Goal: Task Accomplishment & Management: Manage account settings

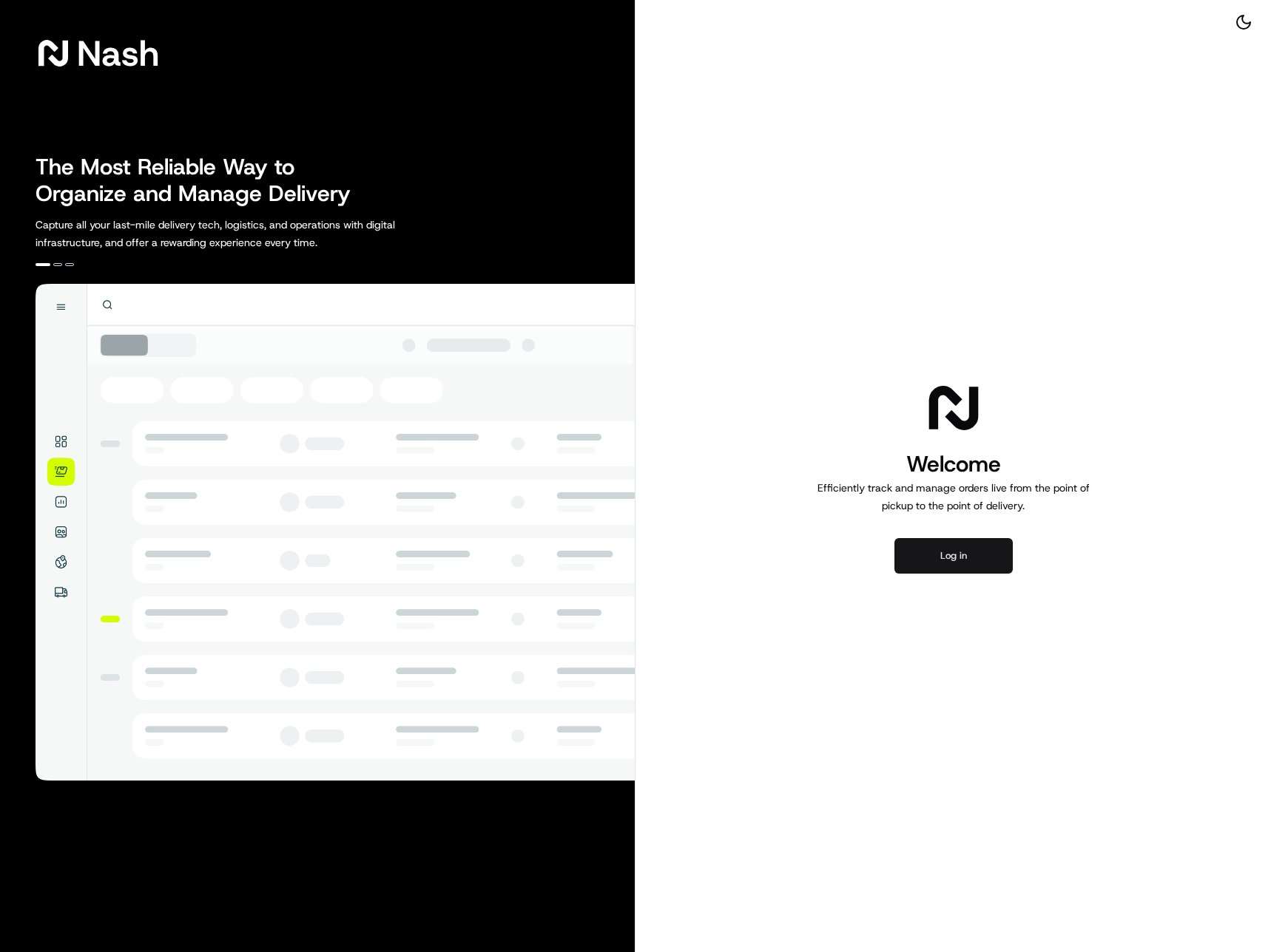
click at [952, 549] on button "Log in" at bounding box center [953, 556] width 118 height 36
click at [938, 556] on button "Log in" at bounding box center [953, 556] width 118 height 36
